Goal: Contribute content

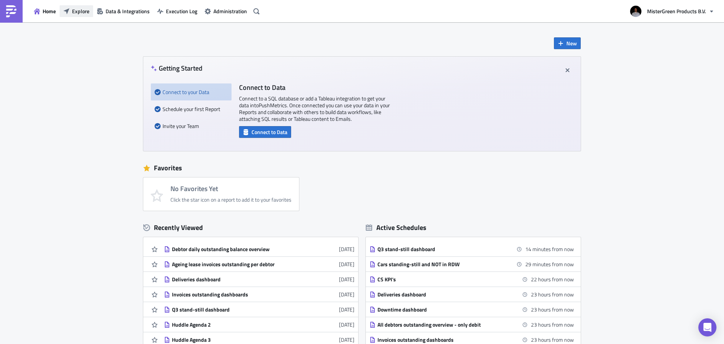
click at [68, 10] on icon "button" at bounding box center [66, 11] width 6 height 6
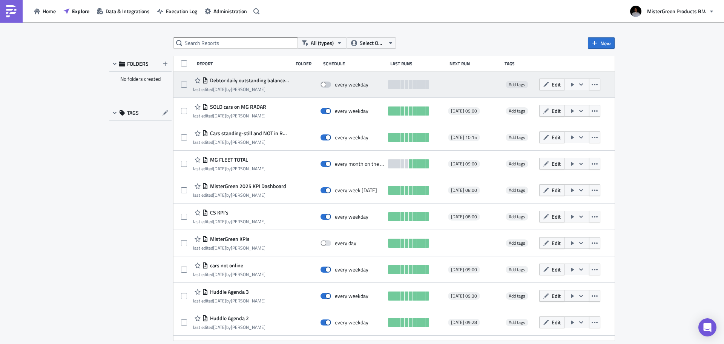
click at [326, 85] on span at bounding box center [326, 84] width 11 height 6
click at [326, 85] on input "checkbox" at bounding box center [324, 84] width 5 height 5
checkbox input "true"
click at [569, 85] on icon "button" at bounding box center [572, 84] width 6 height 6
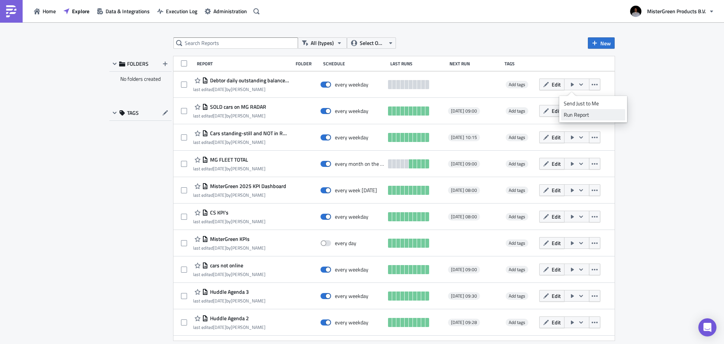
click at [583, 114] on div "Run Report" at bounding box center [593, 115] width 59 height 8
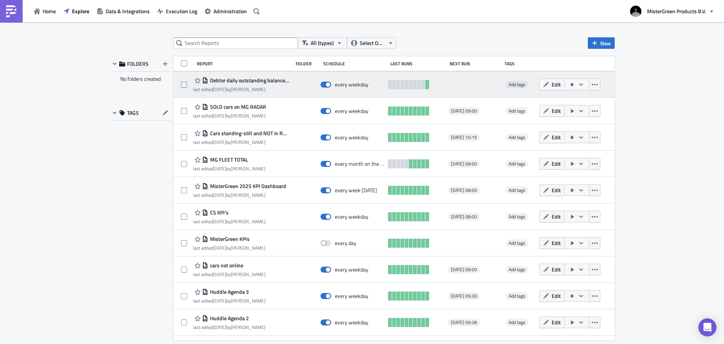
click at [243, 81] on span "Debtor daily outstanding balance overview" at bounding box center [248, 80] width 81 height 7
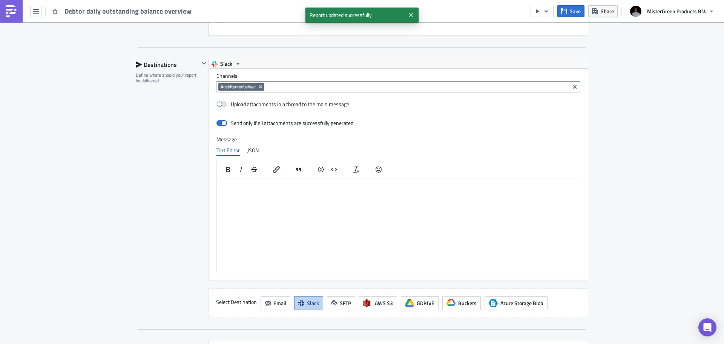
scroll to position [490, 0]
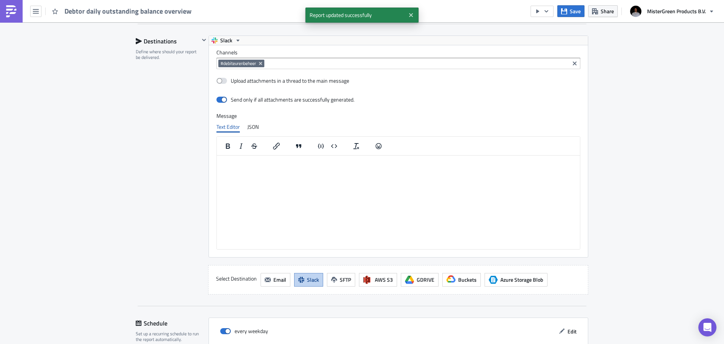
drag, startPoint x: 241, startPoint y: 180, endPoint x: 241, endPoint y: 175, distance: 4.5
click at [241, 167] on html at bounding box center [398, 161] width 363 height 12
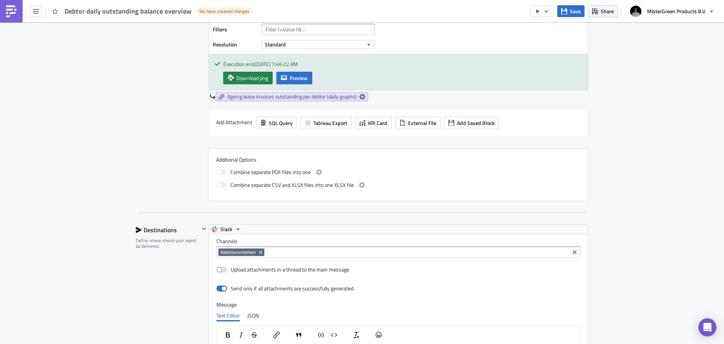
scroll to position [415, 0]
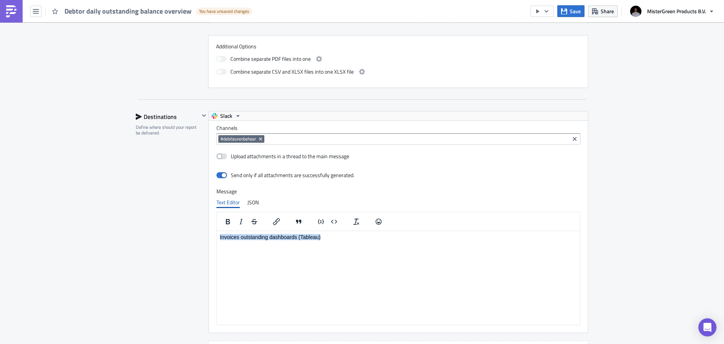
drag, startPoint x: 332, startPoint y: 238, endPoint x: 150, endPoint y: 238, distance: 181.4
click at [217, 238] on html "Invoices outstanding dashboards (Tableau)" at bounding box center [398, 236] width 363 height 12
paste body "Rich Text Area. Press ALT-0 for help."
click at [373, 238] on p "Ageing lease invoices outstanding dashboard (daily graphs)" at bounding box center [398, 236] width 357 height 6
click at [329, 236] on p "Ageing lease invoices outstanding dashboard (daily graphs)" at bounding box center [398, 236] width 357 height 6
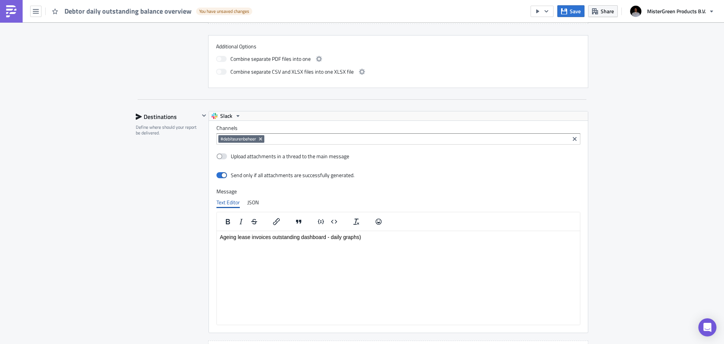
click at [384, 235] on p "Ageing lease invoices outstanding dashboard - daily graphs)" at bounding box center [398, 236] width 357 height 6
click at [272, 220] on icon "Insert/edit link" at bounding box center [276, 221] width 9 height 9
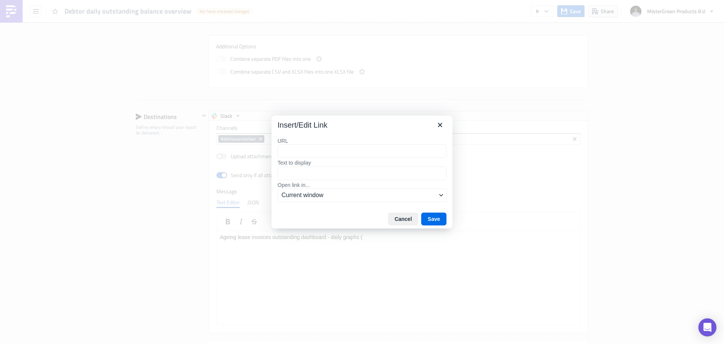
type input "[URL][DOMAIN_NAME]"
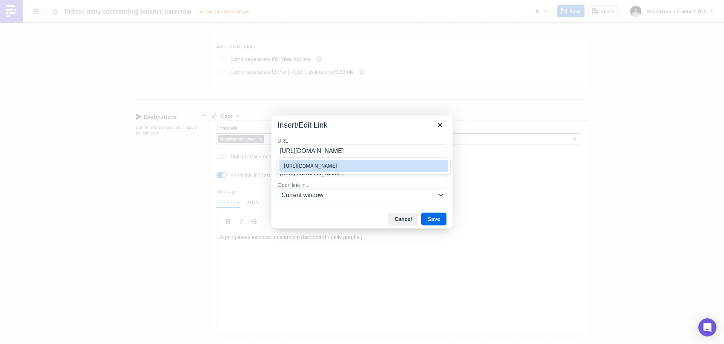
click at [344, 169] on div "[URL][DOMAIN_NAME]" at bounding box center [364, 165] width 161 height 9
type input "[URL][DOMAIN_NAME]"
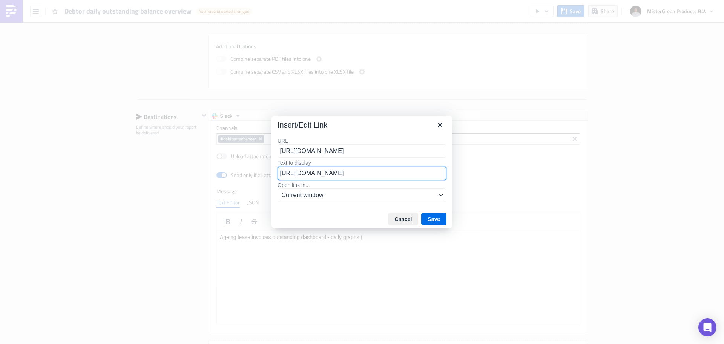
click at [280, 171] on input "[URL][DOMAIN_NAME]" at bounding box center [362, 173] width 169 height 14
type input "Tableau"
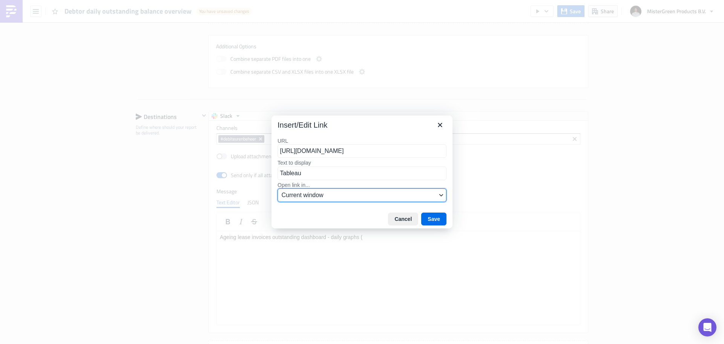
click at [322, 198] on span "Current window" at bounding box center [359, 194] width 155 height 9
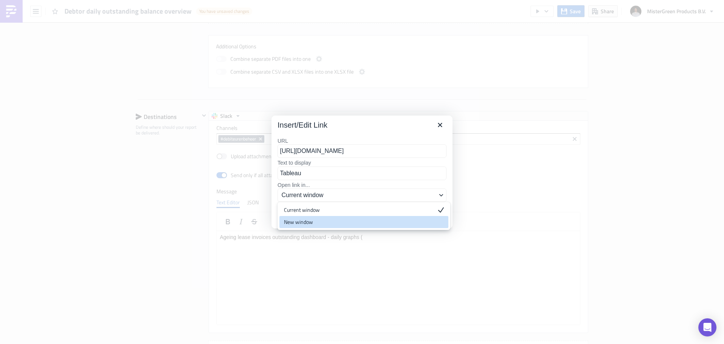
click at [318, 218] on div "New window" at bounding box center [358, 221] width 149 height 9
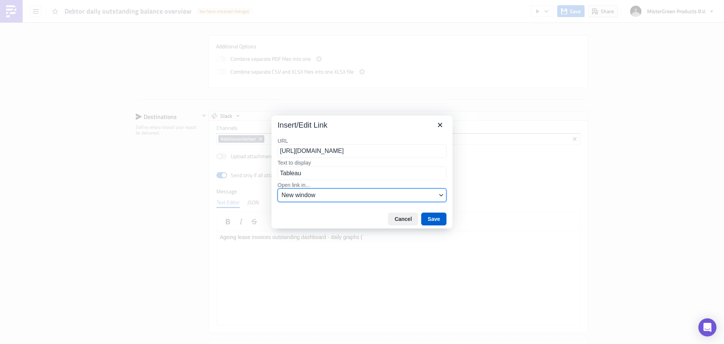
click at [434, 218] on button "Save" at bounding box center [433, 218] width 25 height 13
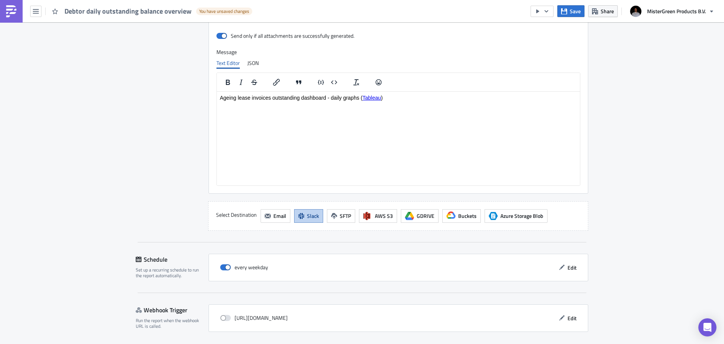
scroll to position [579, 0]
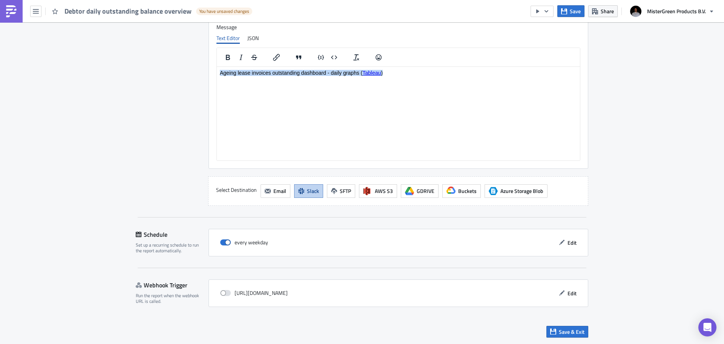
drag, startPoint x: 389, startPoint y: 73, endPoint x: 203, endPoint y: 69, distance: 186.7
click at [217, 69] on html "Ageing lease invoices outstanding dashboard - daily graphs ( Tableau )" at bounding box center [398, 72] width 363 height 12
click at [572, 332] on span "Save & Exit" at bounding box center [572, 331] width 26 height 8
